Goal: Navigation & Orientation: Understand site structure

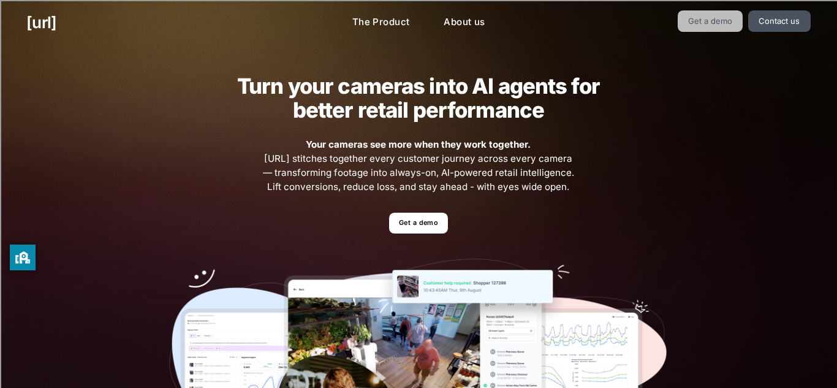
click at [695, 14] on link "Get a demo" at bounding box center [711, 20] width 66 height 21
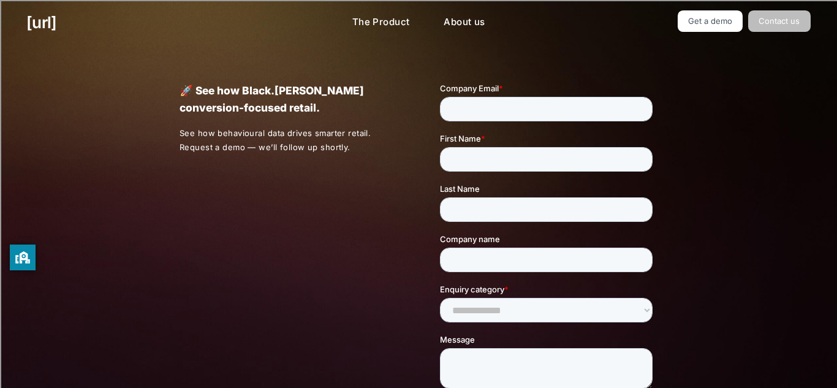
click at [795, 11] on link "Contact us" at bounding box center [779, 20] width 62 height 21
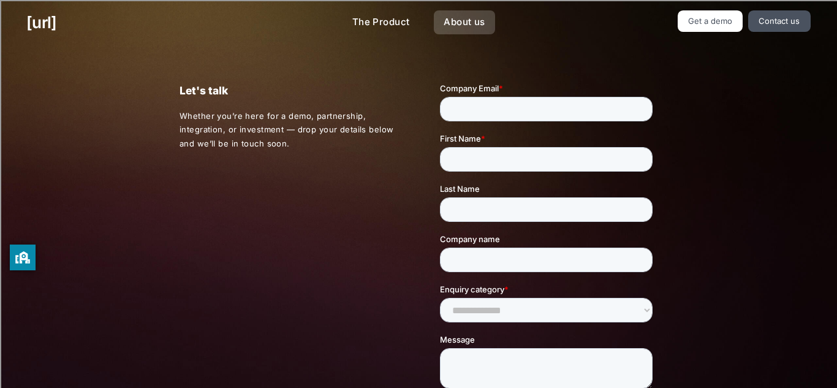
click at [456, 17] on link "About us" at bounding box center [464, 22] width 61 height 24
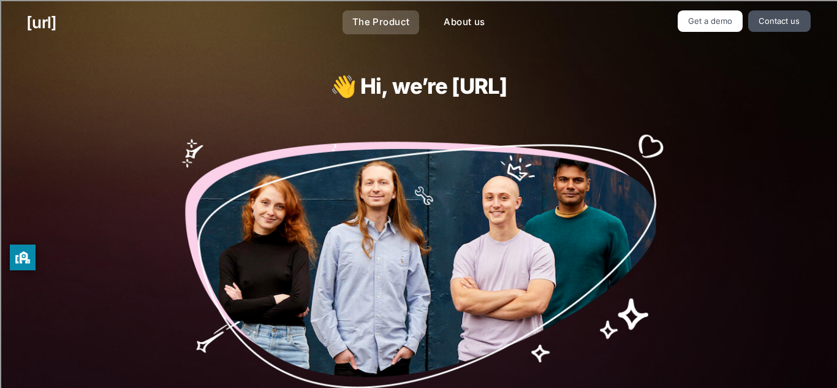
click at [377, 19] on link "The Product" at bounding box center [380, 22] width 77 height 24
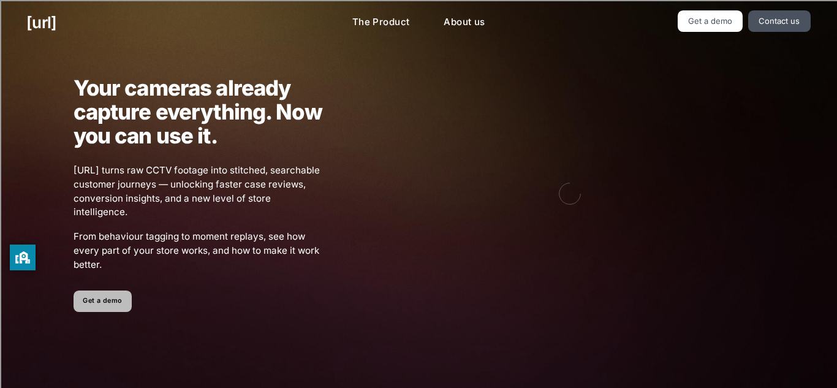
click at [89, 303] on link "Get a demo" at bounding box center [103, 300] width 58 height 21
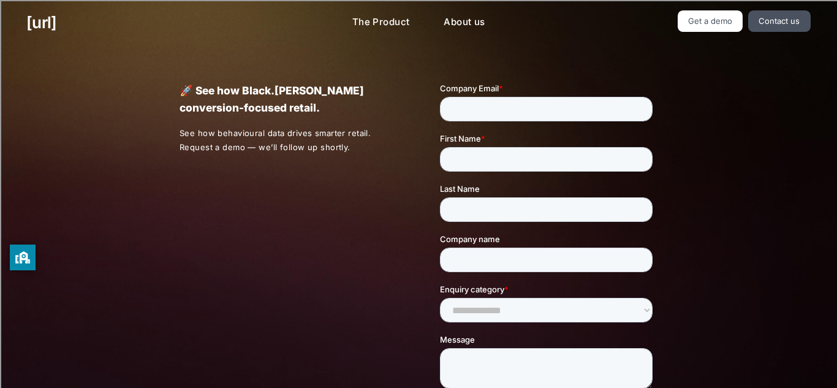
scroll to position [347, 0]
